Goal: Information Seeking & Learning: Learn about a topic

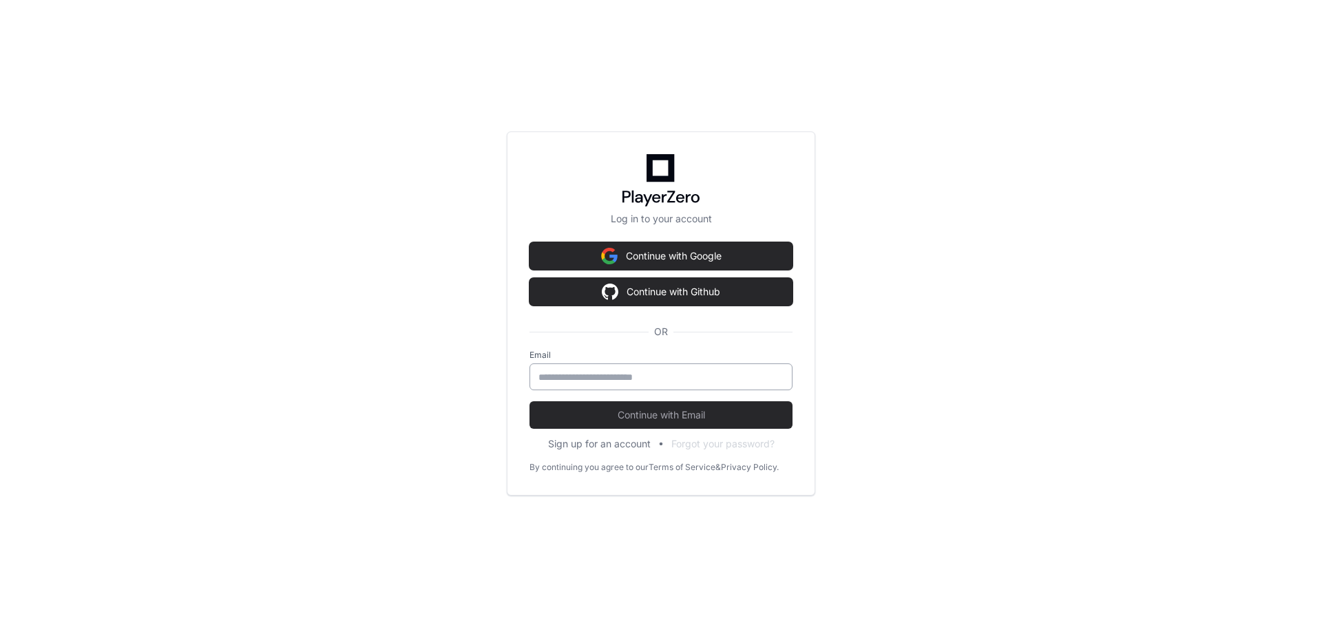
click at [648, 377] on input "email" at bounding box center [661, 378] width 245 height 14
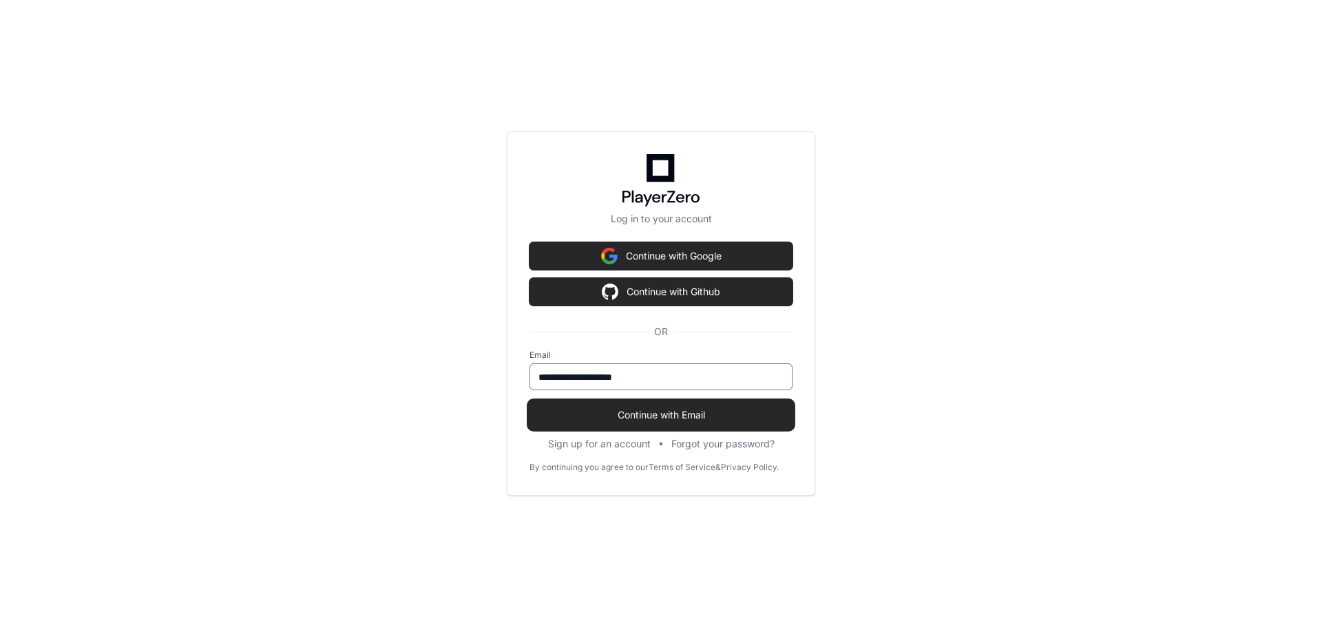
type input "**********"
click at [636, 412] on span "Continue with Email" at bounding box center [661, 415] width 263 height 14
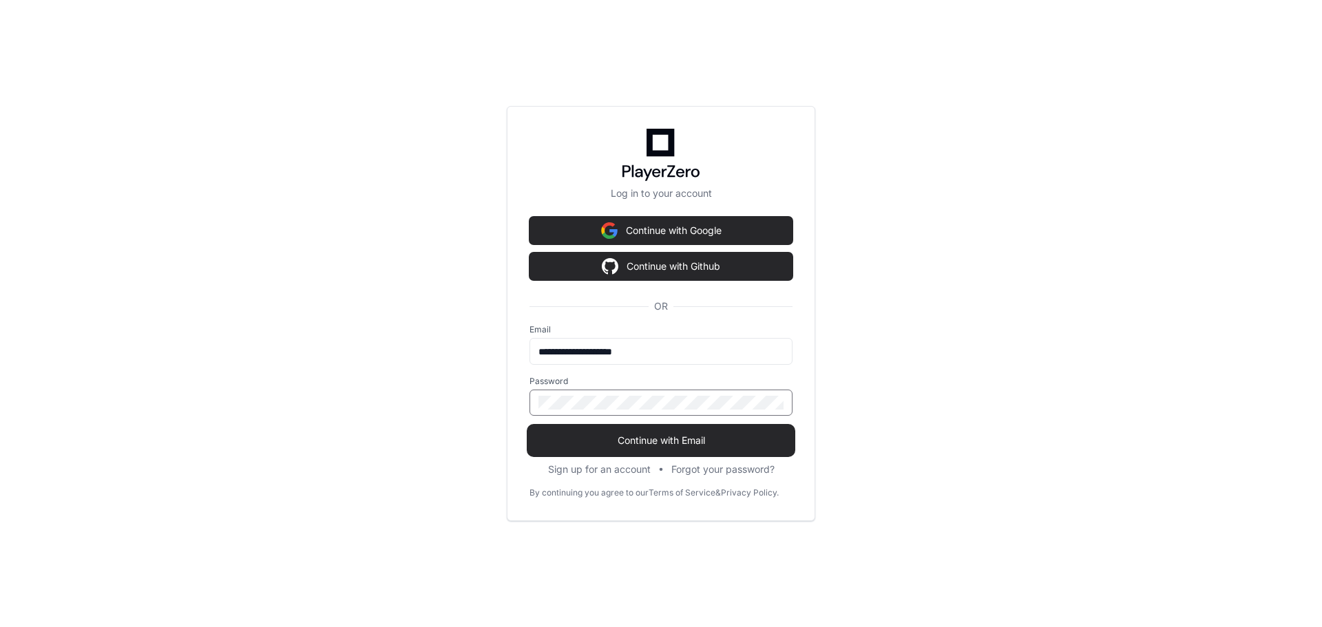
click at [530, 427] on button "Continue with Email" at bounding box center [661, 441] width 263 height 28
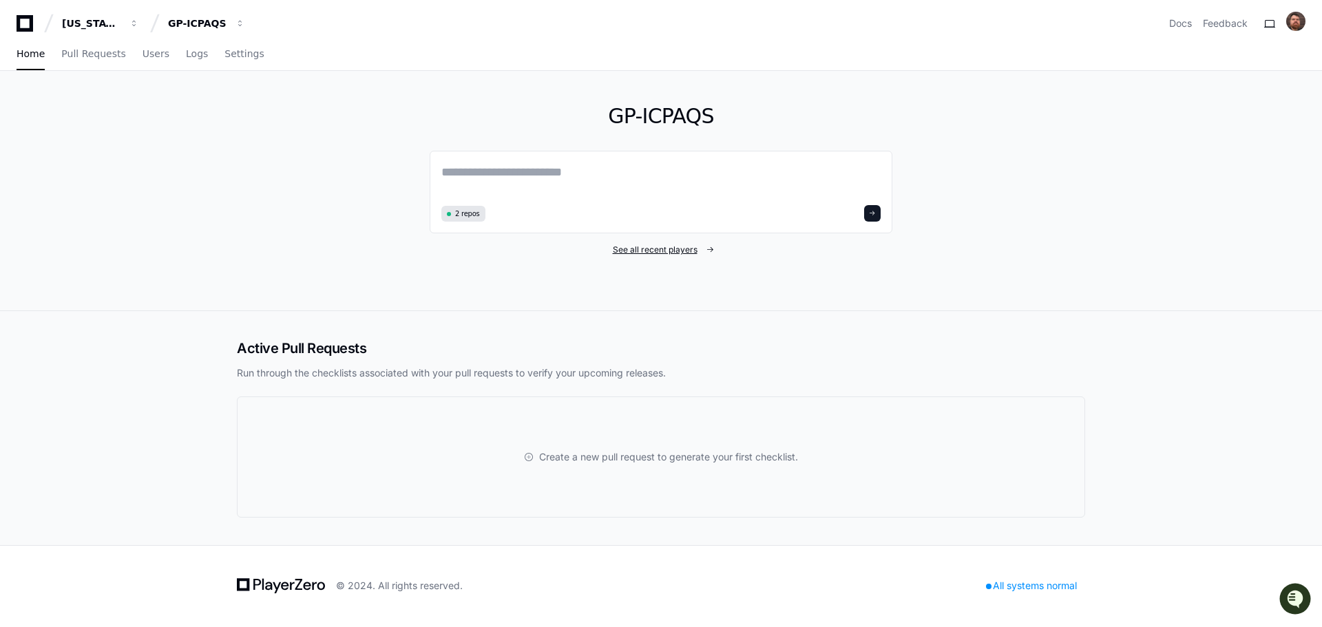
click at [649, 254] on span "See all recent players" at bounding box center [655, 249] width 85 height 11
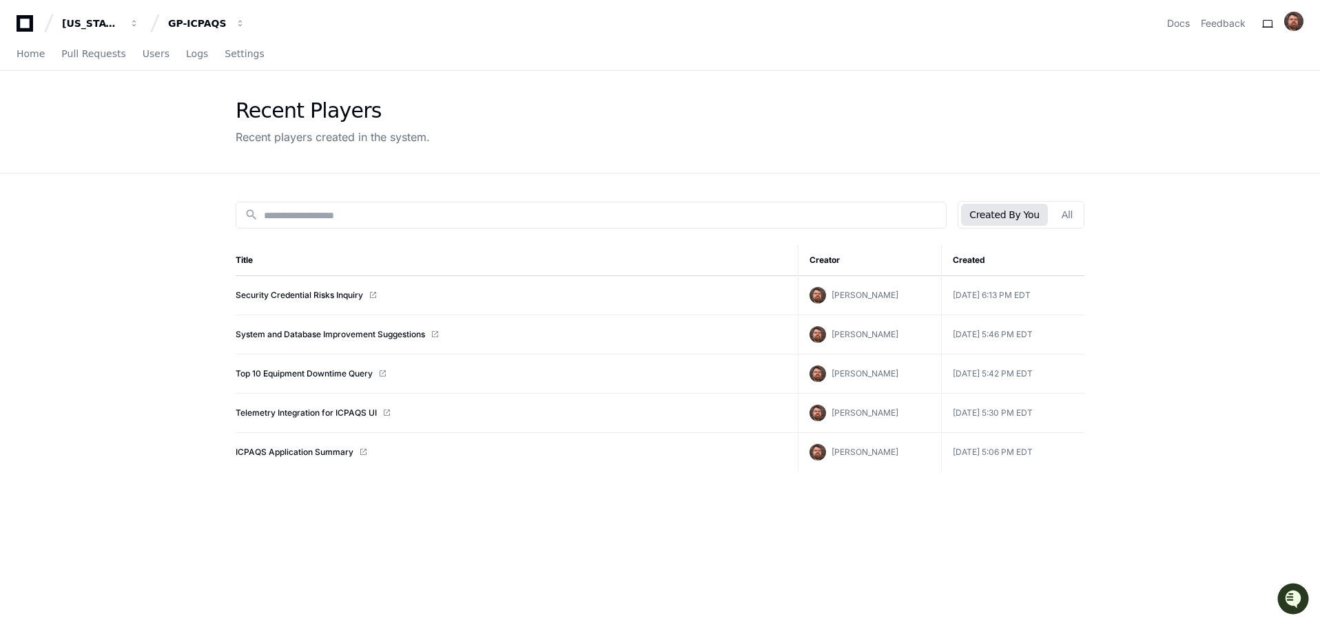
click at [1030, 216] on button "Created By You" at bounding box center [1004, 215] width 86 height 22
click at [1074, 217] on button "All" at bounding box center [1067, 215] width 28 height 22
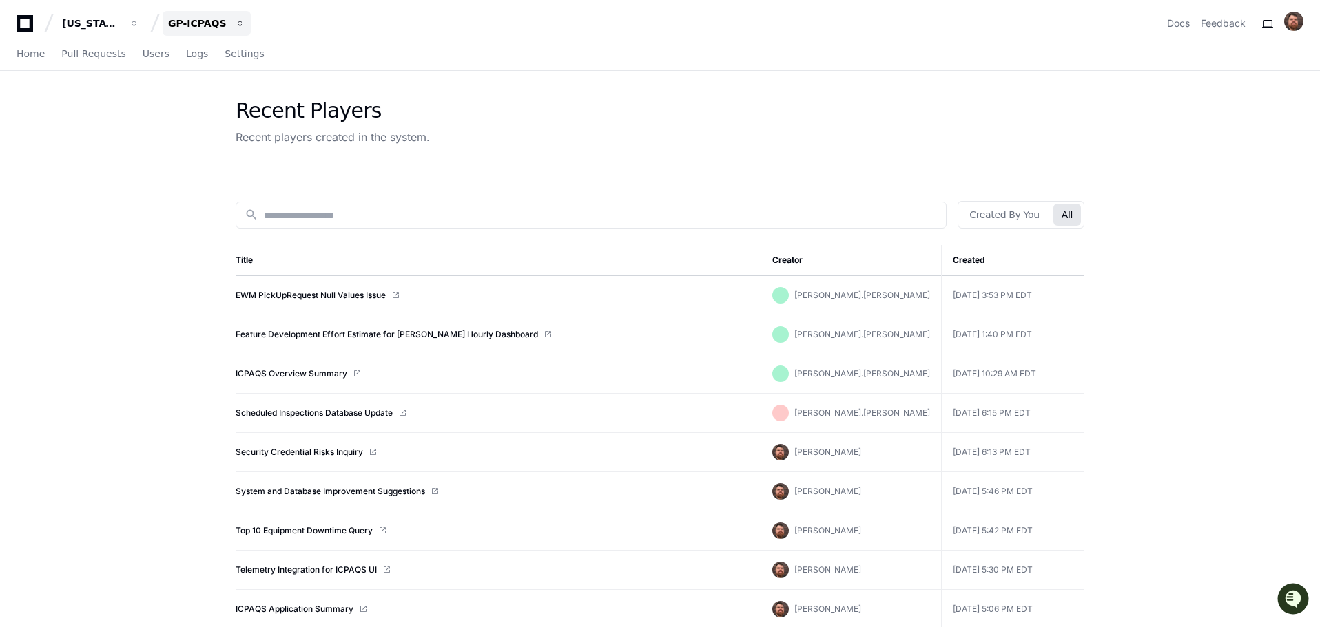
click at [225, 25] on div "GP-ICPAQS" at bounding box center [197, 24] width 59 height 14
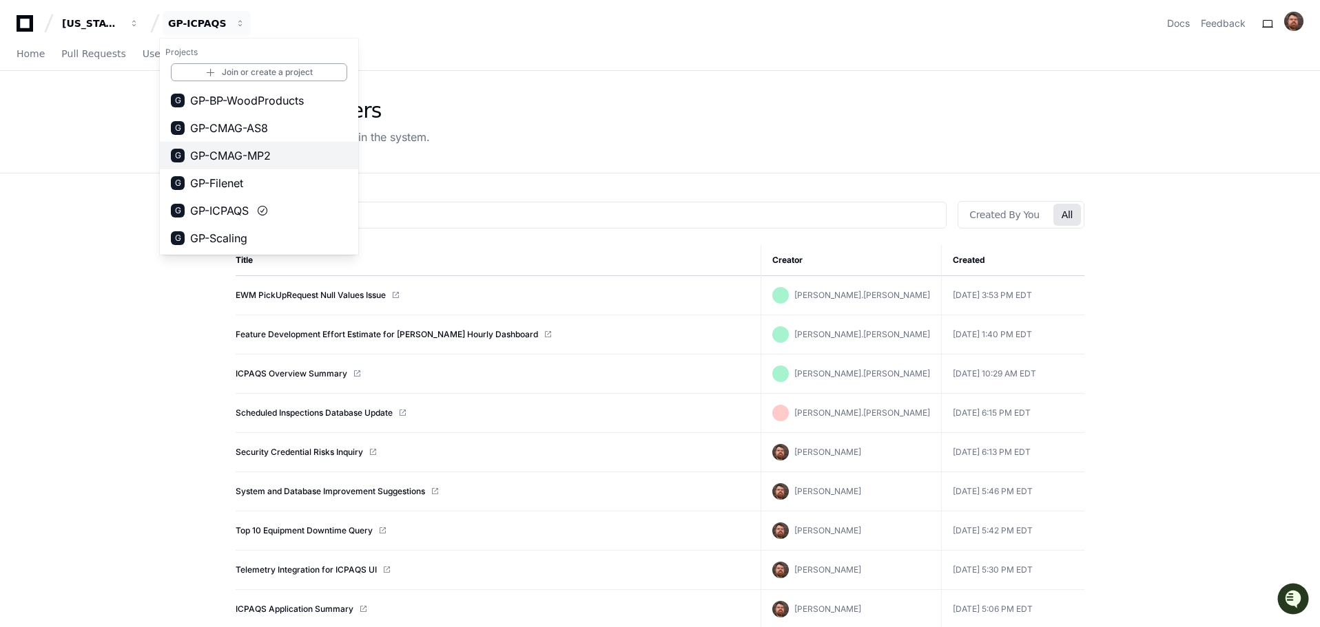
click at [231, 156] on span "GP-CMAG-MP2" at bounding box center [230, 155] width 81 height 17
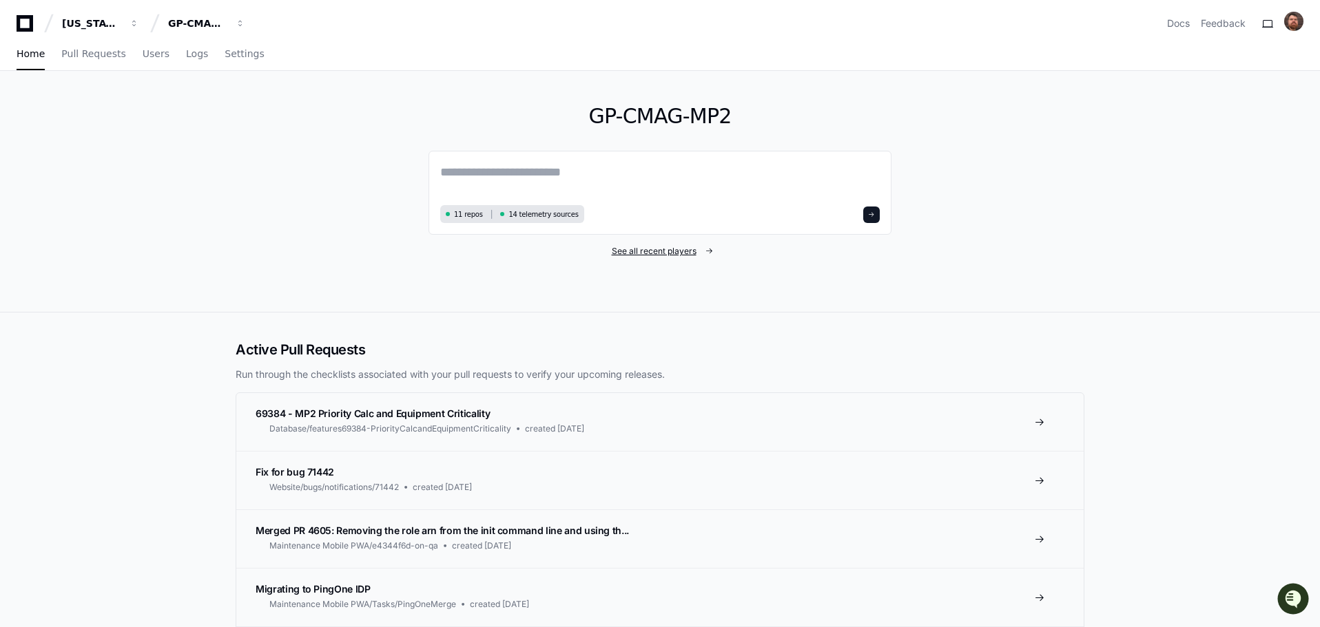
click at [658, 256] on span "See all recent players" at bounding box center [654, 251] width 85 height 11
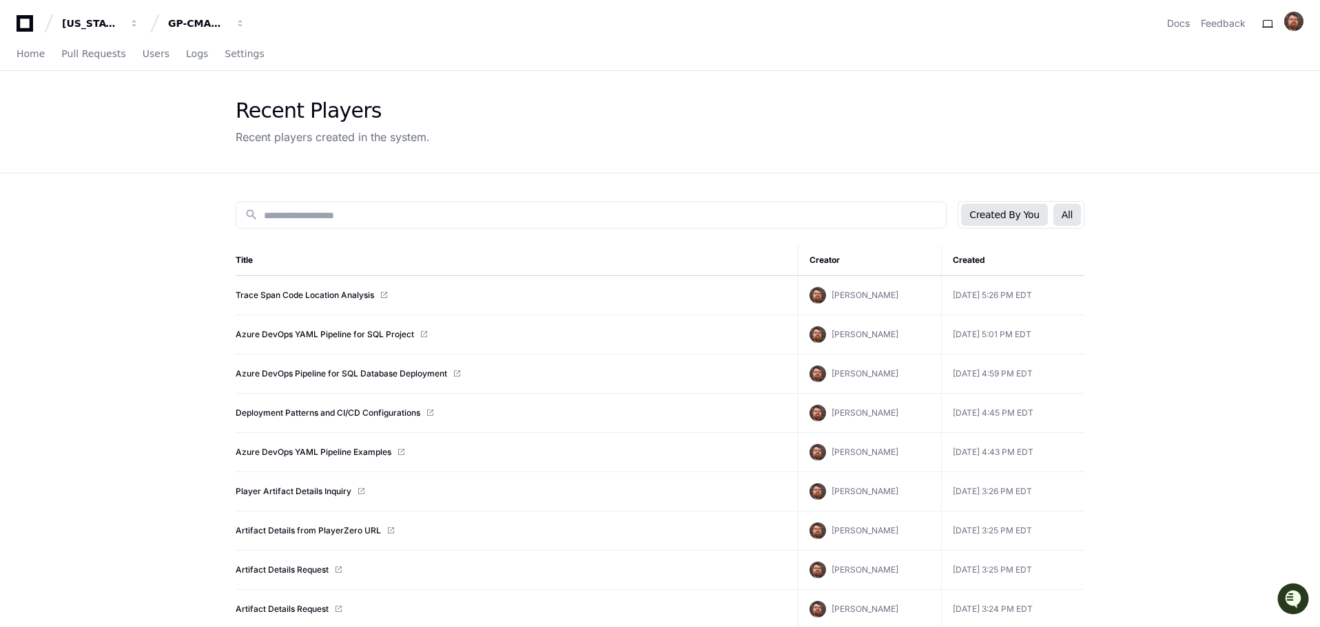
click at [1074, 218] on button "All" at bounding box center [1067, 215] width 28 height 22
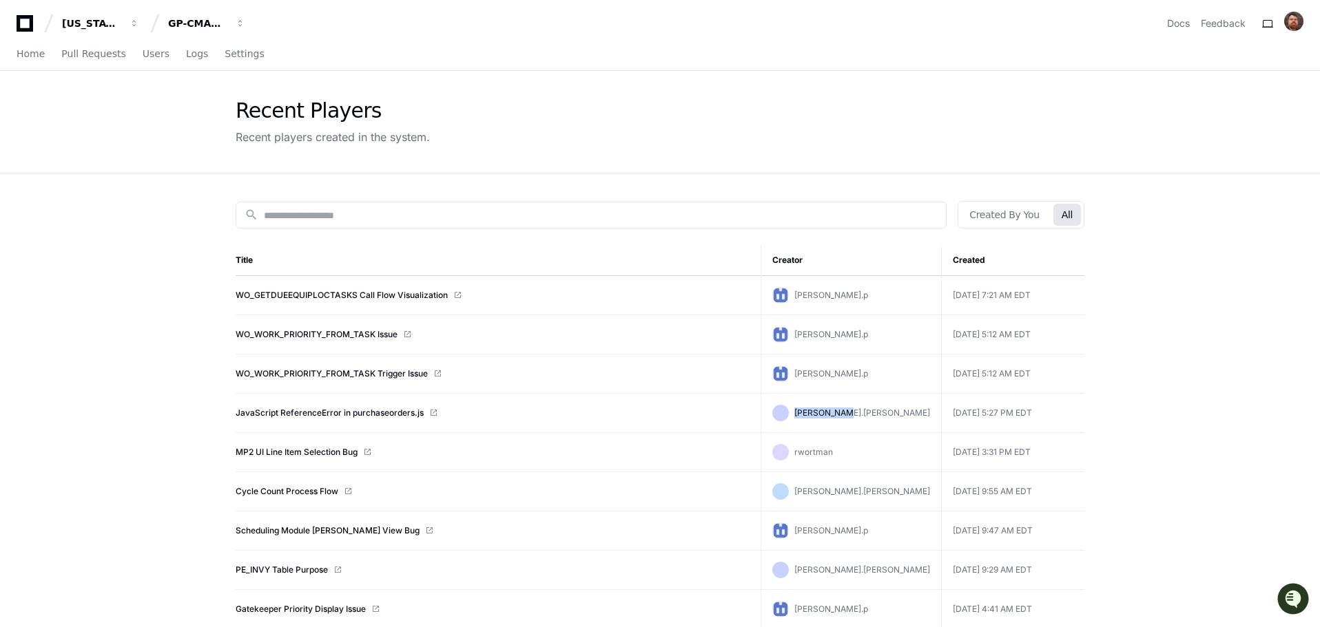
drag, startPoint x: 825, startPoint y: 413, endPoint x: 863, endPoint y: 415, distance: 37.9
click at [863, 415] on div "[PERSON_NAME].[PERSON_NAME]" at bounding box center [851, 413] width 158 height 17
drag, startPoint x: 829, startPoint y: 453, endPoint x: 865, endPoint y: 453, distance: 36.5
click at [865, 453] on div "rwortman" at bounding box center [851, 452] width 158 height 17
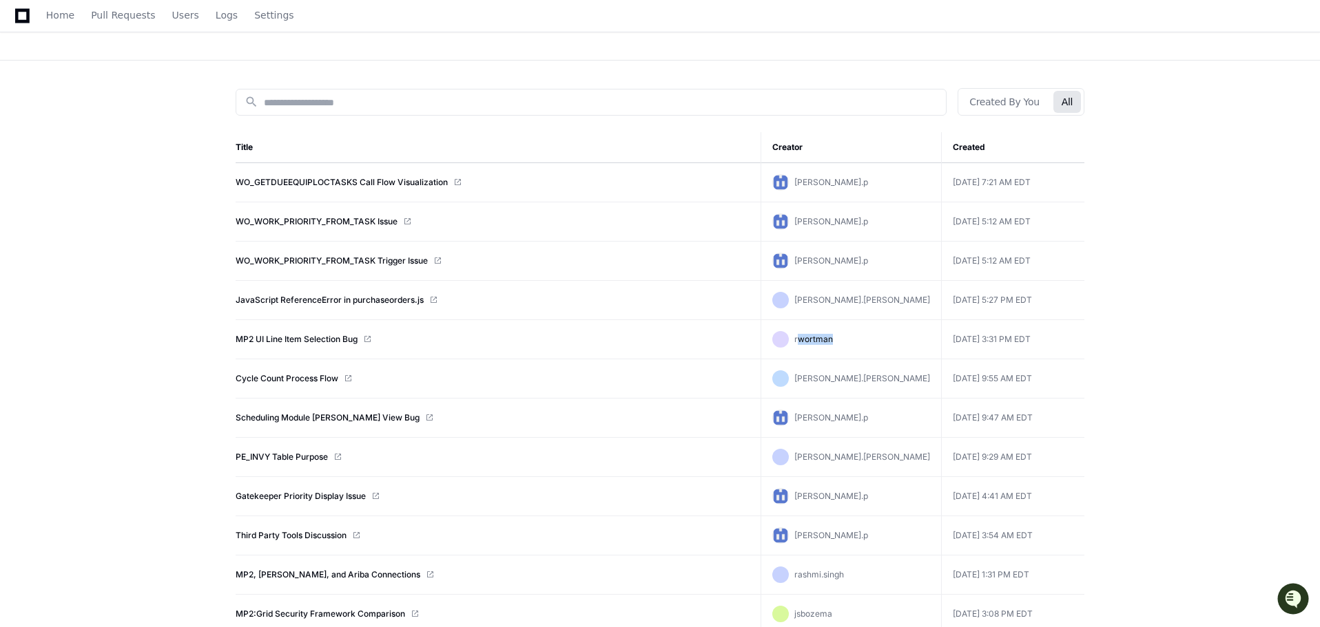
scroll to position [138, 0]
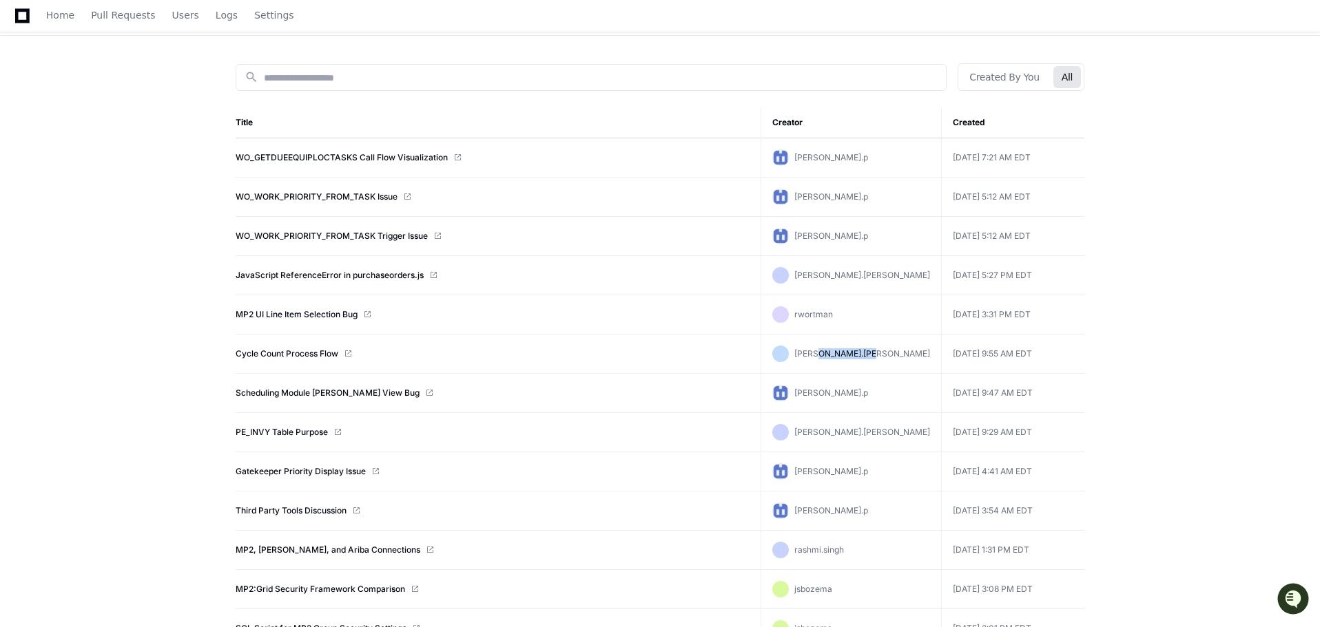
drag, startPoint x: 846, startPoint y: 353, endPoint x: 901, endPoint y: 353, distance: 55.1
click at [901, 353] on span "[PERSON_NAME].[PERSON_NAME]" at bounding box center [862, 353] width 136 height 10
drag, startPoint x: 840, startPoint y: 395, endPoint x: 875, endPoint y: 395, distance: 35.8
click at [875, 395] on div "[PERSON_NAME].p" at bounding box center [851, 393] width 158 height 17
drag, startPoint x: 828, startPoint y: 437, endPoint x: 862, endPoint y: 431, distance: 34.3
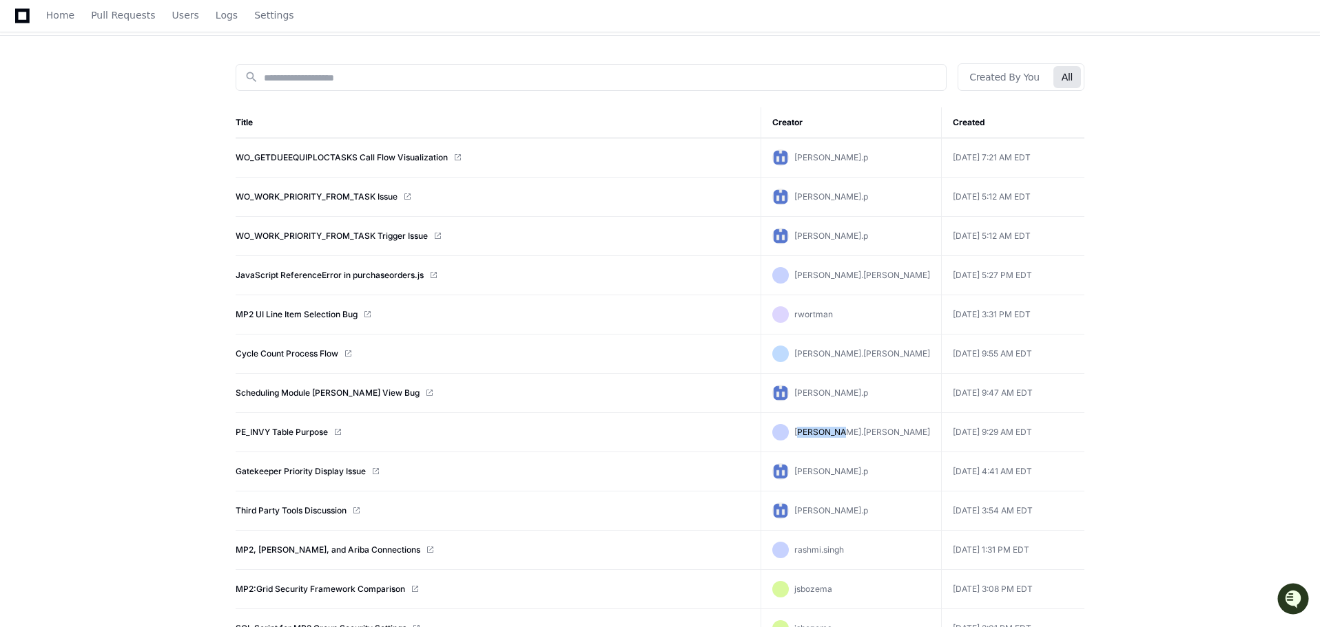
click at [862, 431] on app-user-alias "[PERSON_NAME].[PERSON_NAME]" at bounding box center [862, 432] width 136 height 11
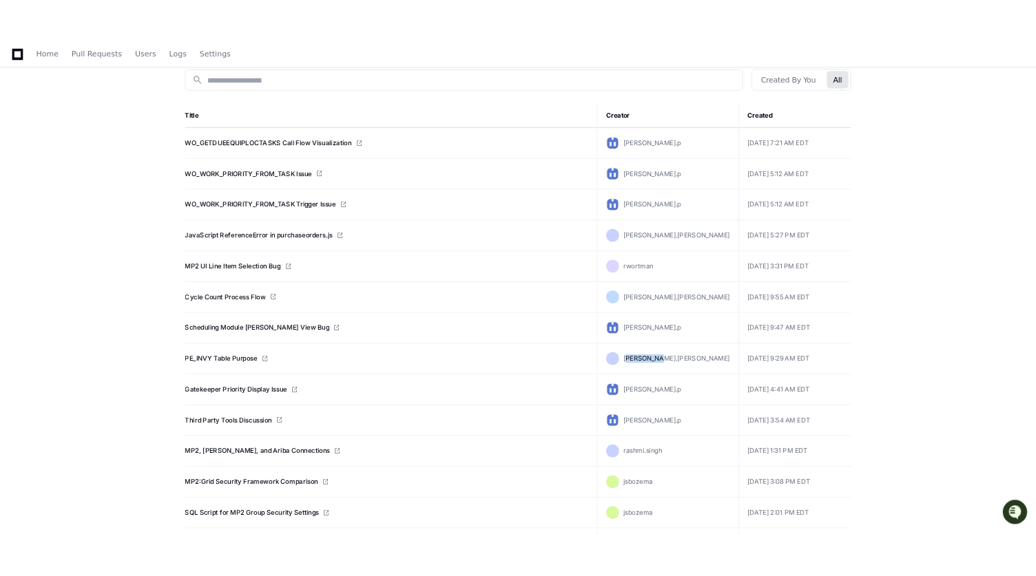
scroll to position [207, 0]
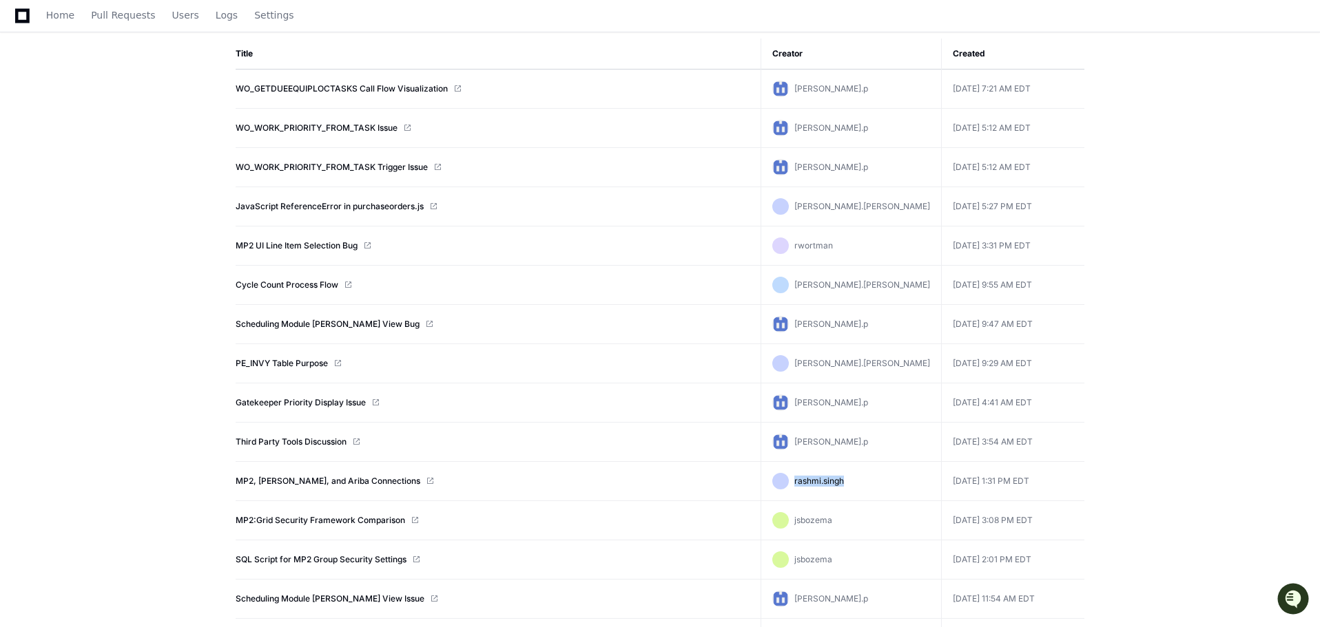
drag, startPoint x: 828, startPoint y: 483, endPoint x: 886, endPoint y: 483, distance: 58.5
click at [886, 483] on div "rashmi.singh" at bounding box center [851, 481] width 158 height 17
drag, startPoint x: 827, startPoint y: 523, endPoint x: 873, endPoint y: 523, distance: 46.1
click at [873, 523] on div "jsbozema" at bounding box center [851, 520] width 158 height 17
drag, startPoint x: 833, startPoint y: 481, endPoint x: 869, endPoint y: 484, distance: 36.7
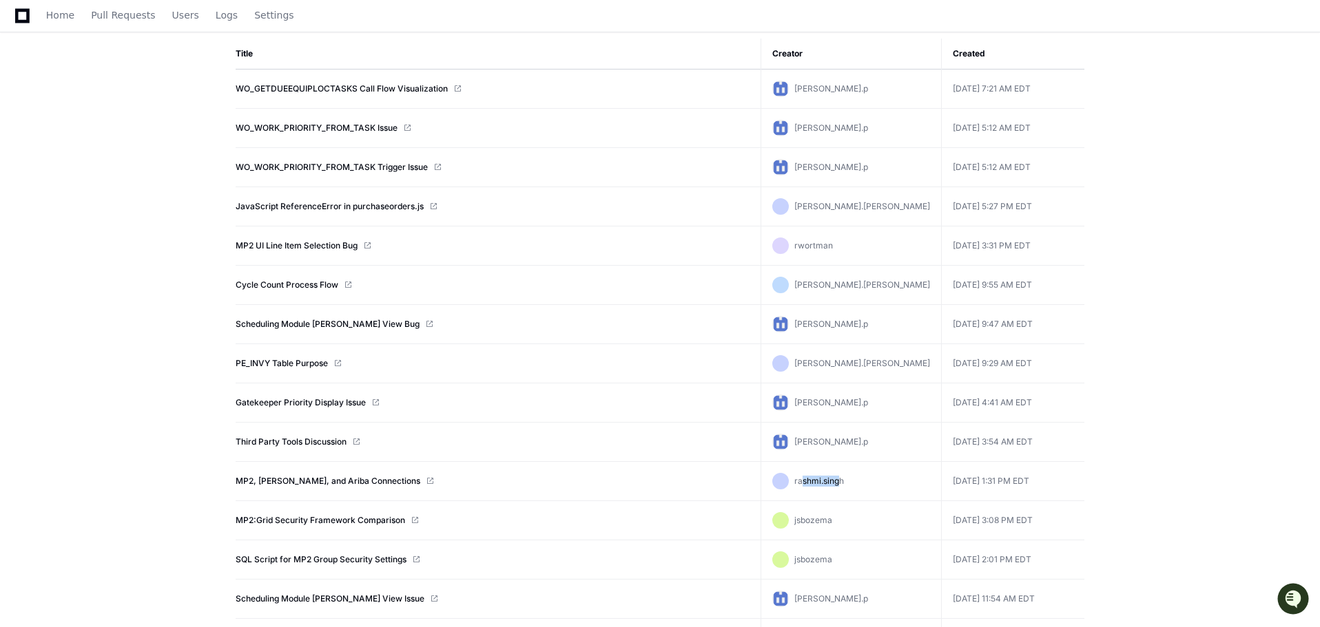
click at [844, 484] on span "rashmi.singh" at bounding box center [819, 481] width 50 height 10
click at [299, 207] on link "JavaScript ReferenceError in purchaseorders.js" at bounding box center [330, 206] width 188 height 11
click at [844, 482] on span "rashmi.singh" at bounding box center [819, 481] width 50 height 10
